Goal: Task Accomplishment & Management: Use online tool/utility

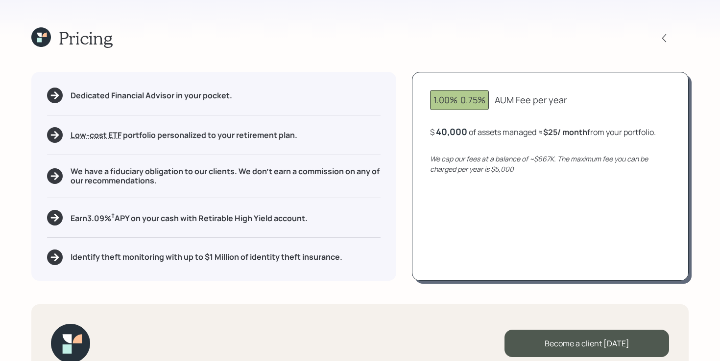
click at [37, 35] on icon at bounding box center [41, 37] width 20 height 20
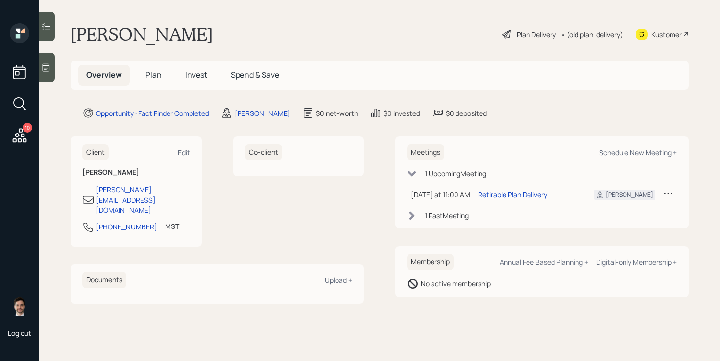
click at [155, 81] on h5 "Plan" at bounding box center [154, 75] width 32 height 21
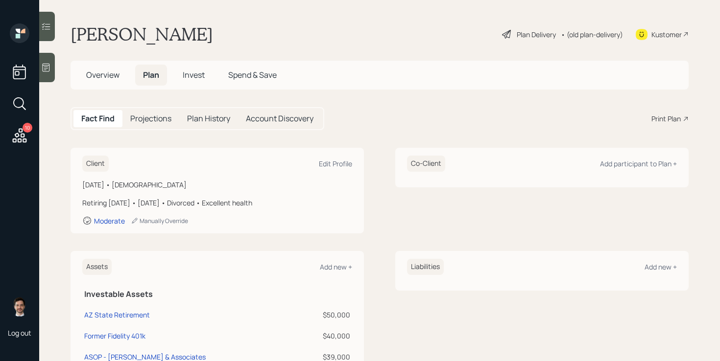
click at [669, 123] on div "Print Plan" at bounding box center [665, 119] width 29 height 10
